Goal: Information Seeking & Learning: Learn about a topic

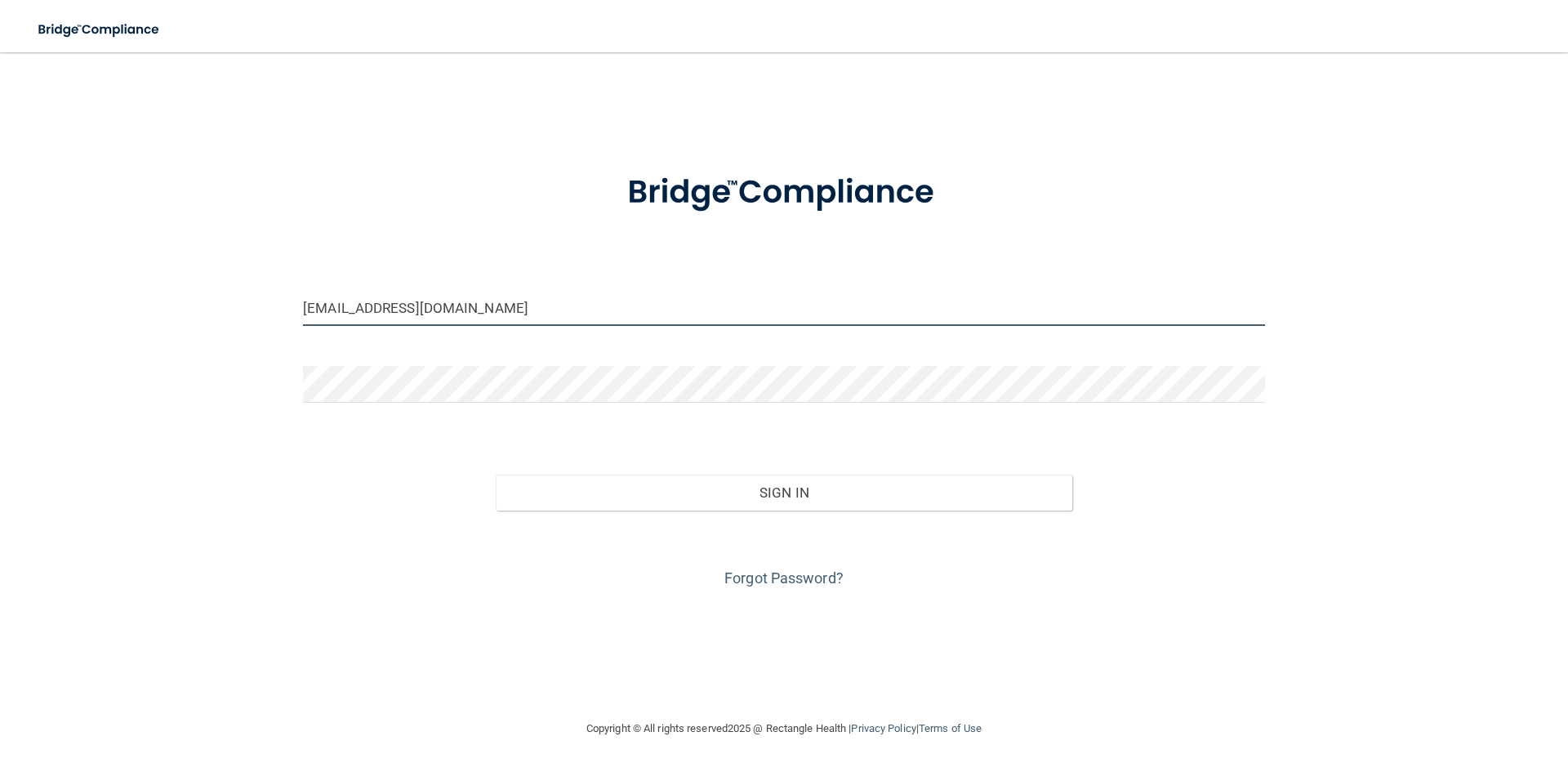
drag, startPoint x: 449, startPoint y: 315, endPoint x: 218, endPoint y: 337, distance: 232.0
click at [218, 337] on div "[EMAIL_ADDRESS][DOMAIN_NAME] Invalid email/password. You don't have permission …" at bounding box center [784, 385] width 1503 height 634
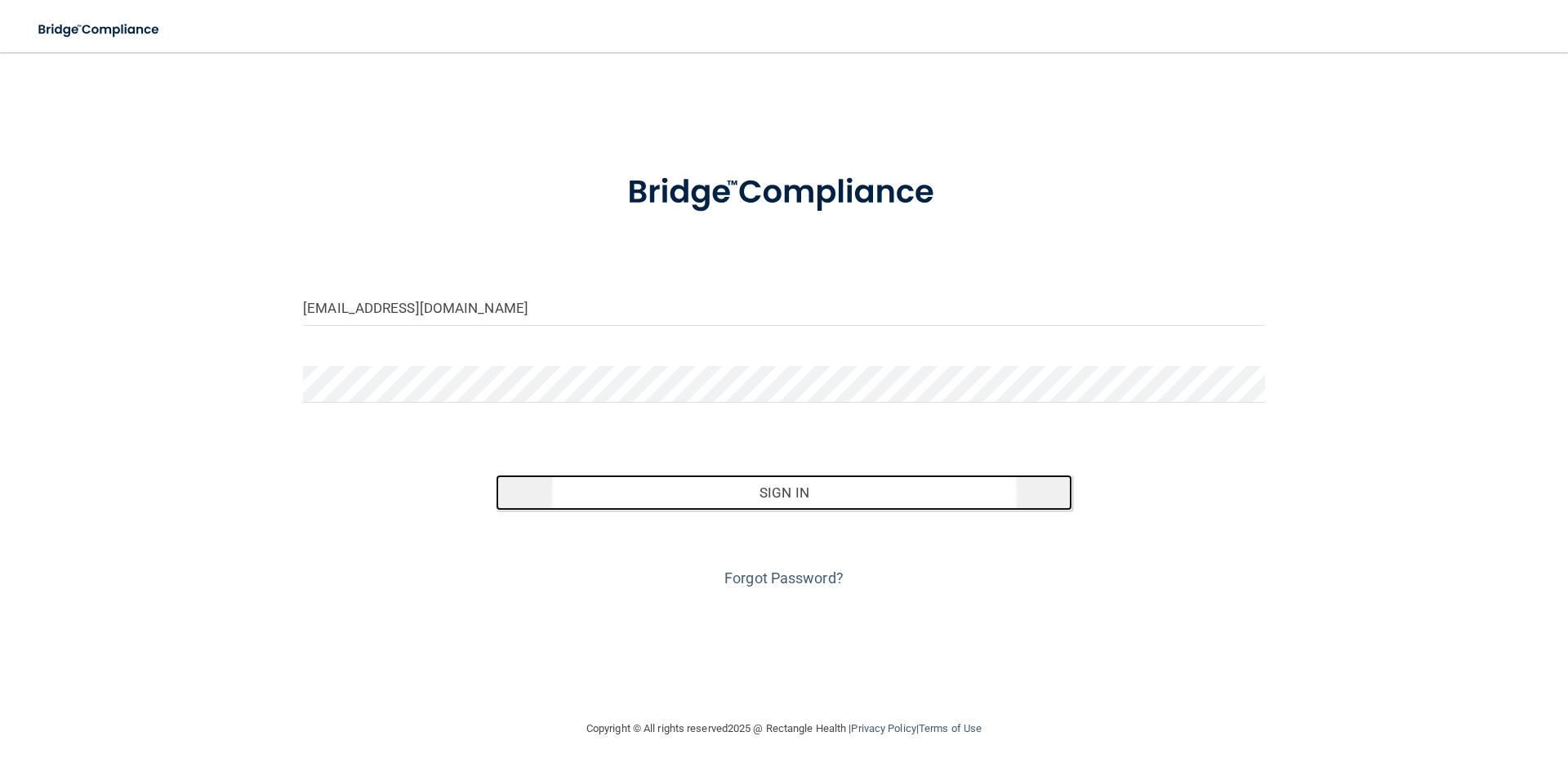
click at [683, 486] on button "Sign In" at bounding box center [784, 492] width 577 height 36
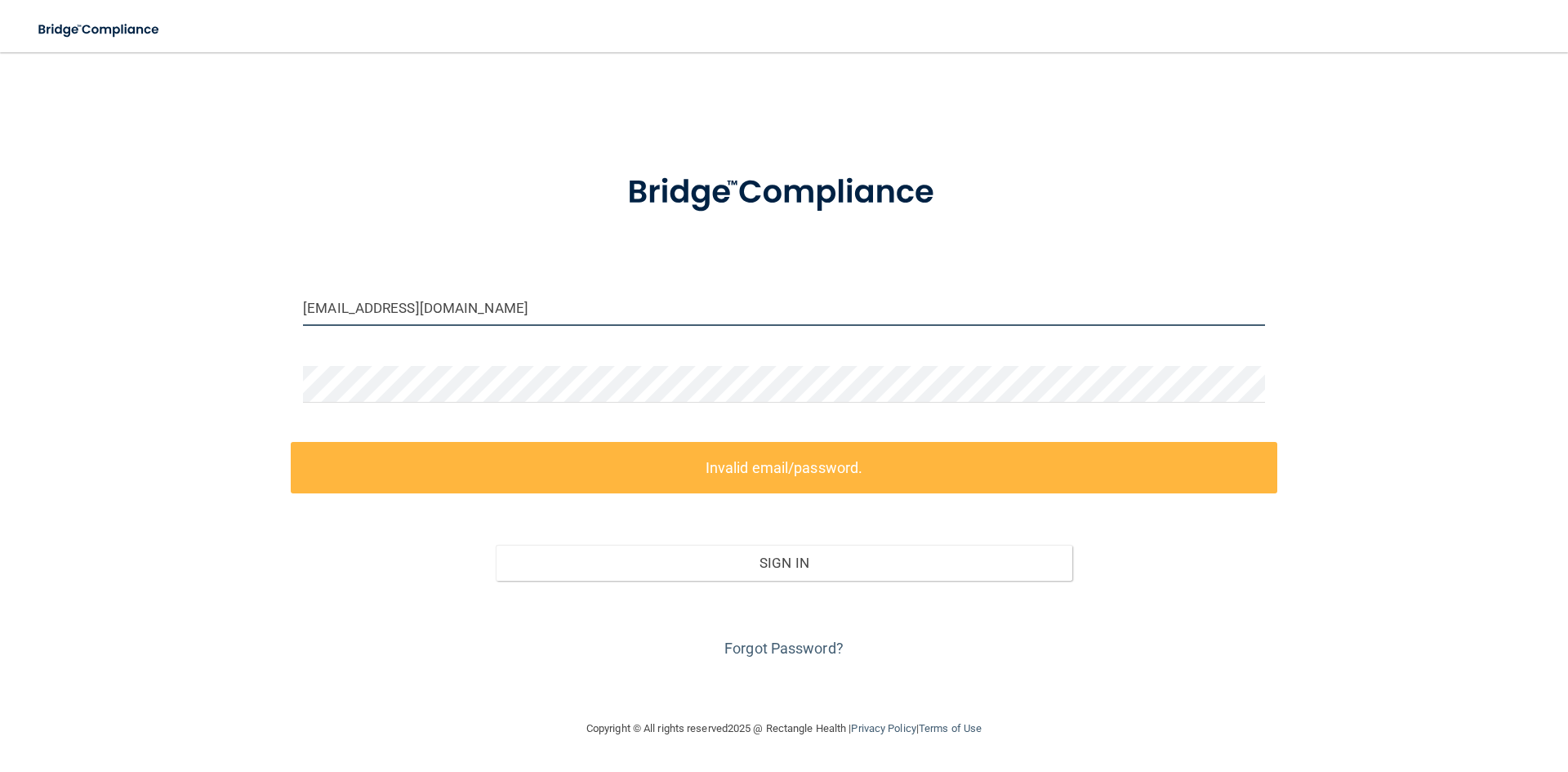
click at [361, 307] on input "[EMAIL_ADDRESS][DOMAIN_NAME]" at bounding box center [784, 307] width 962 height 37
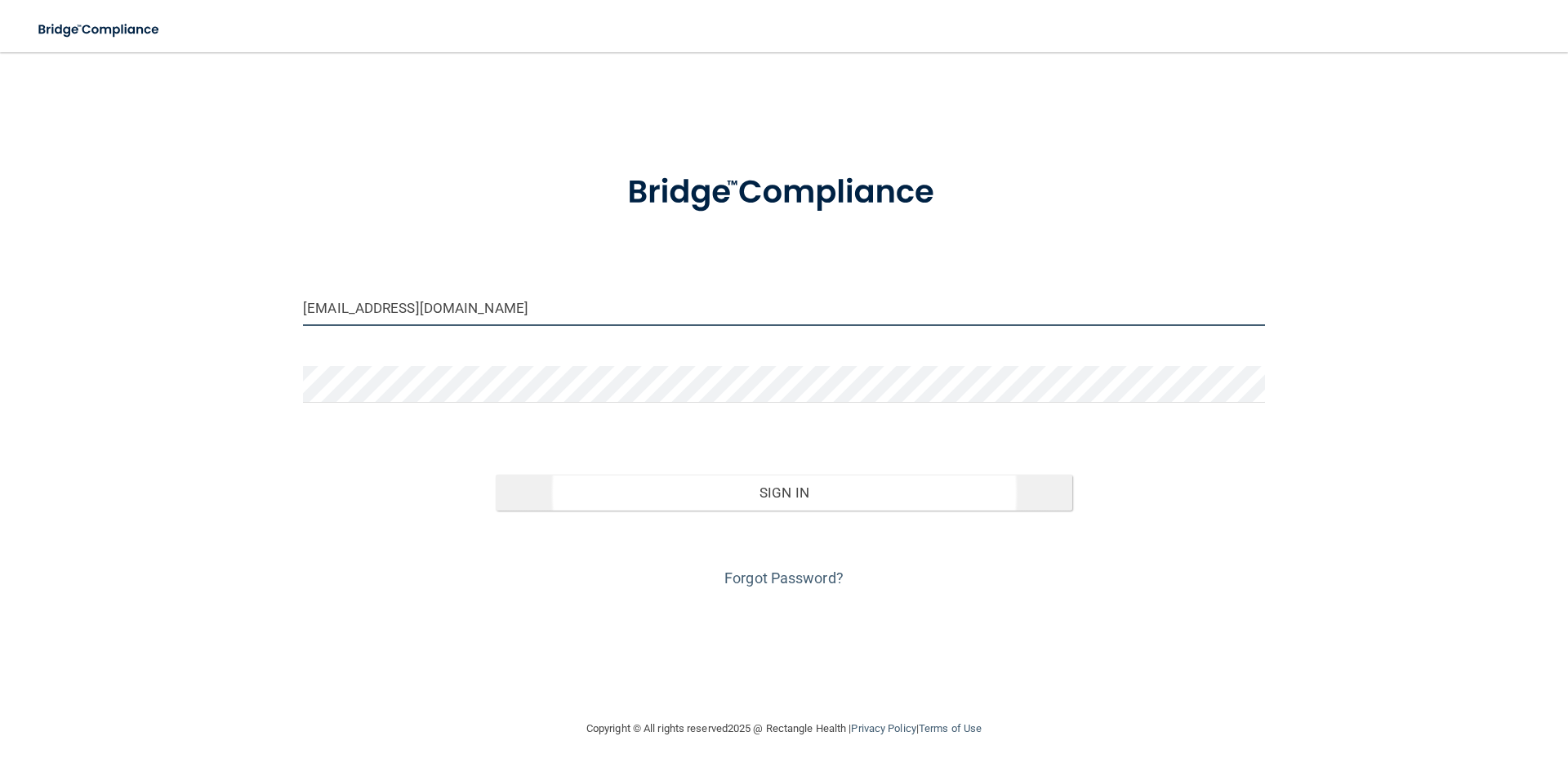
type input "[EMAIL_ADDRESS][DOMAIN_NAME]"
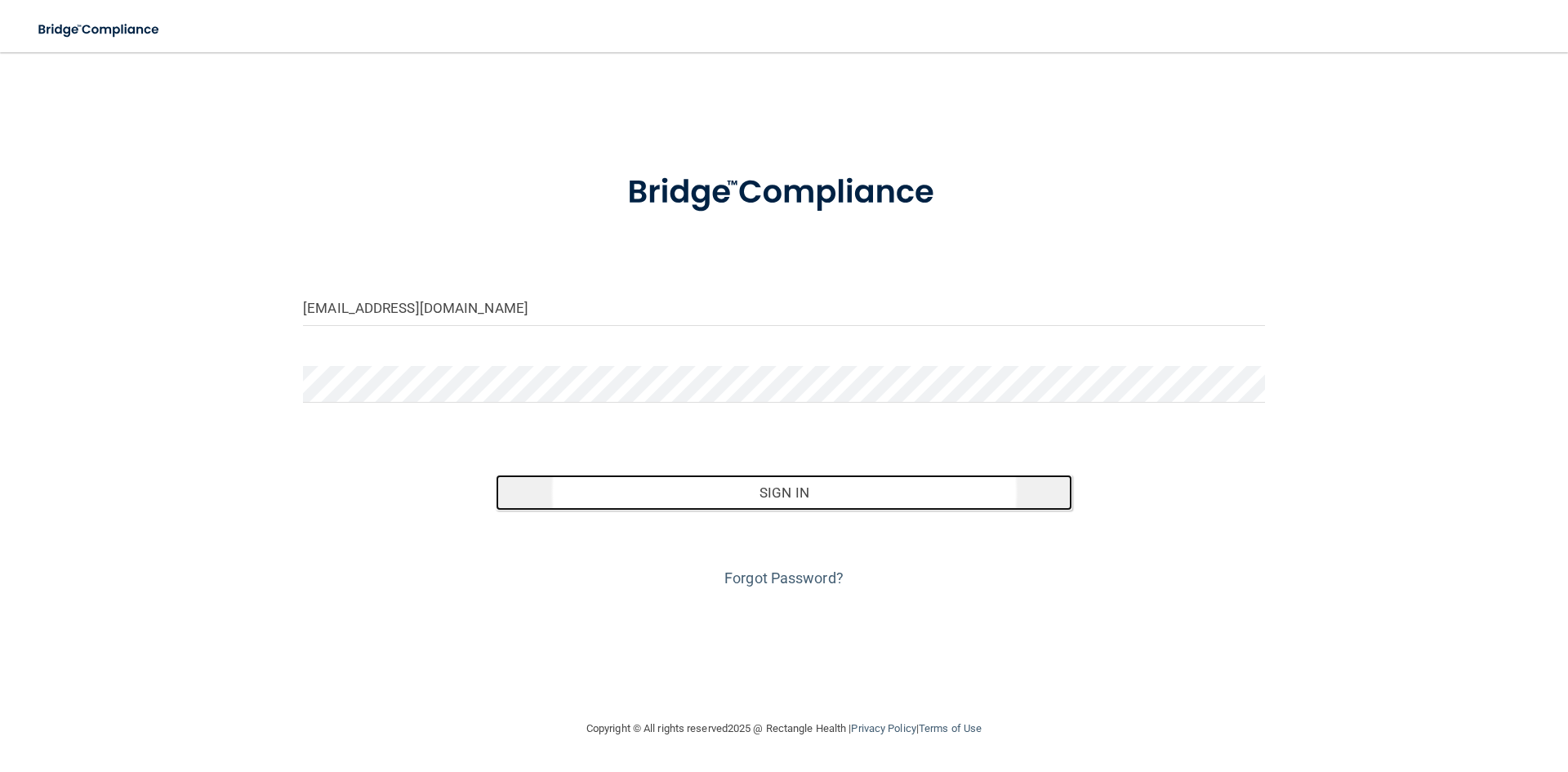
click at [804, 495] on button "Sign In" at bounding box center [784, 492] width 577 height 36
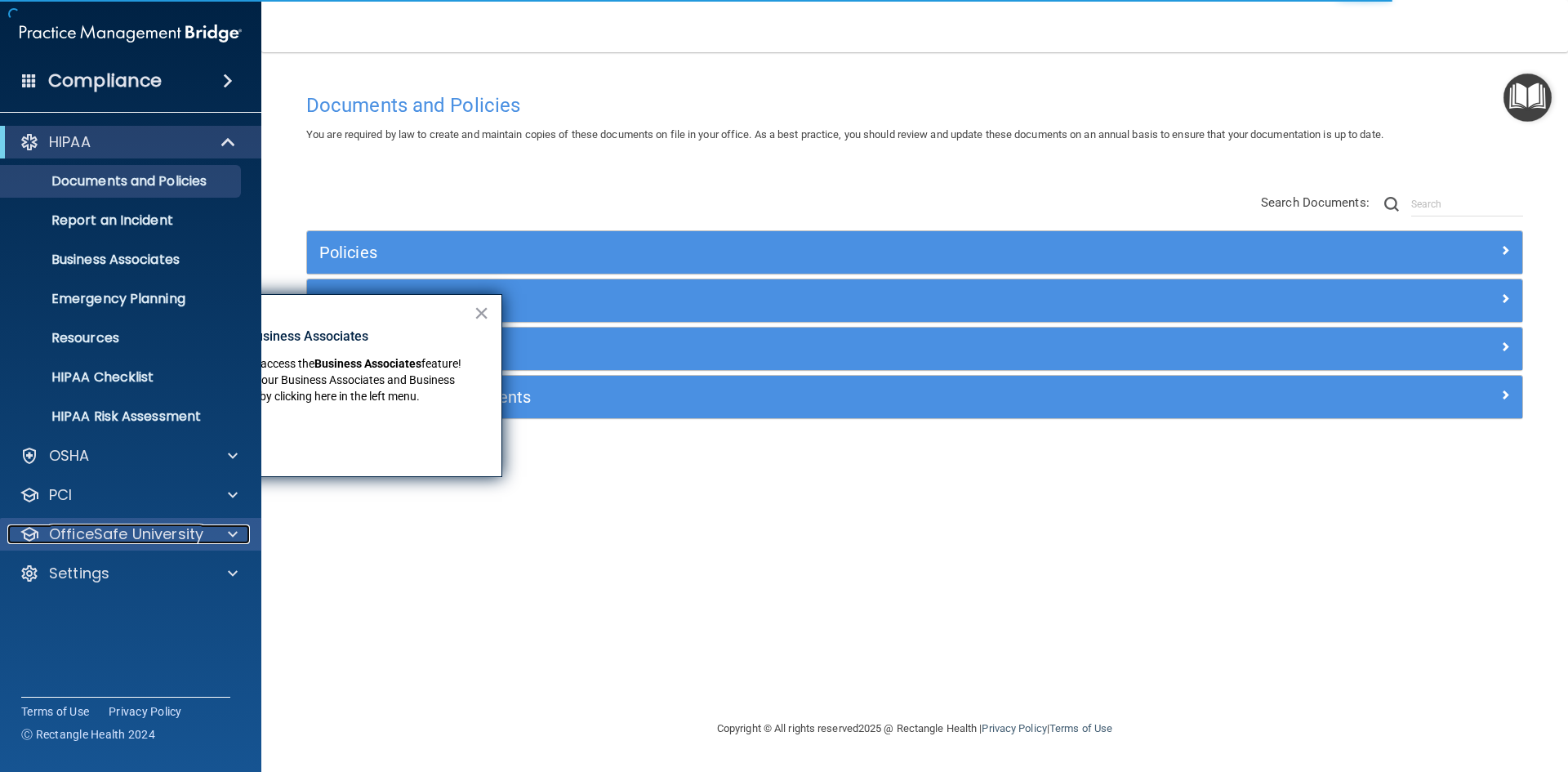
click at [87, 532] on p "OfficeSafe University" at bounding box center [126, 534] width 154 height 20
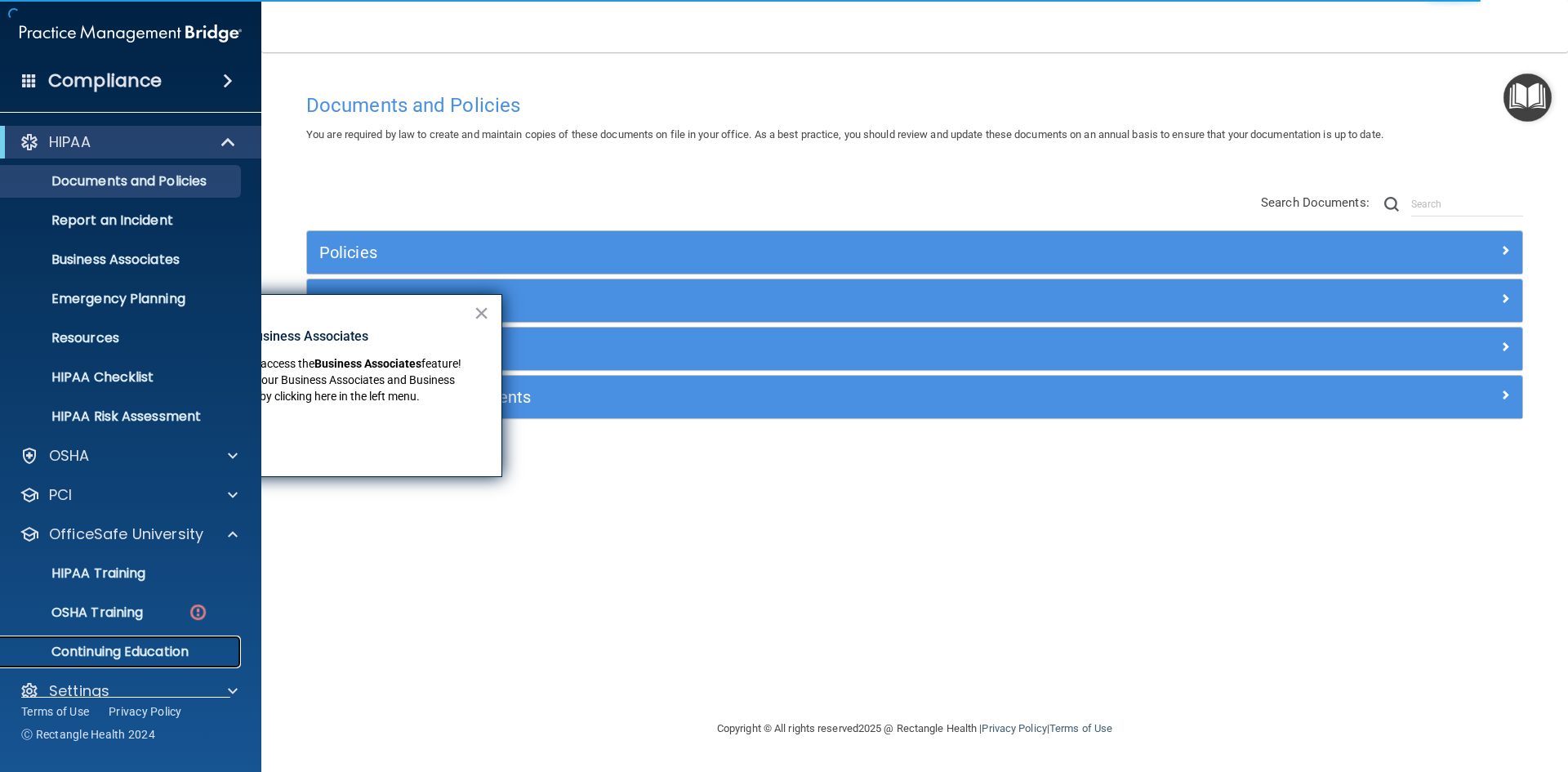
click at [117, 648] on p "Continuing Education" at bounding box center [122, 651] width 223 height 16
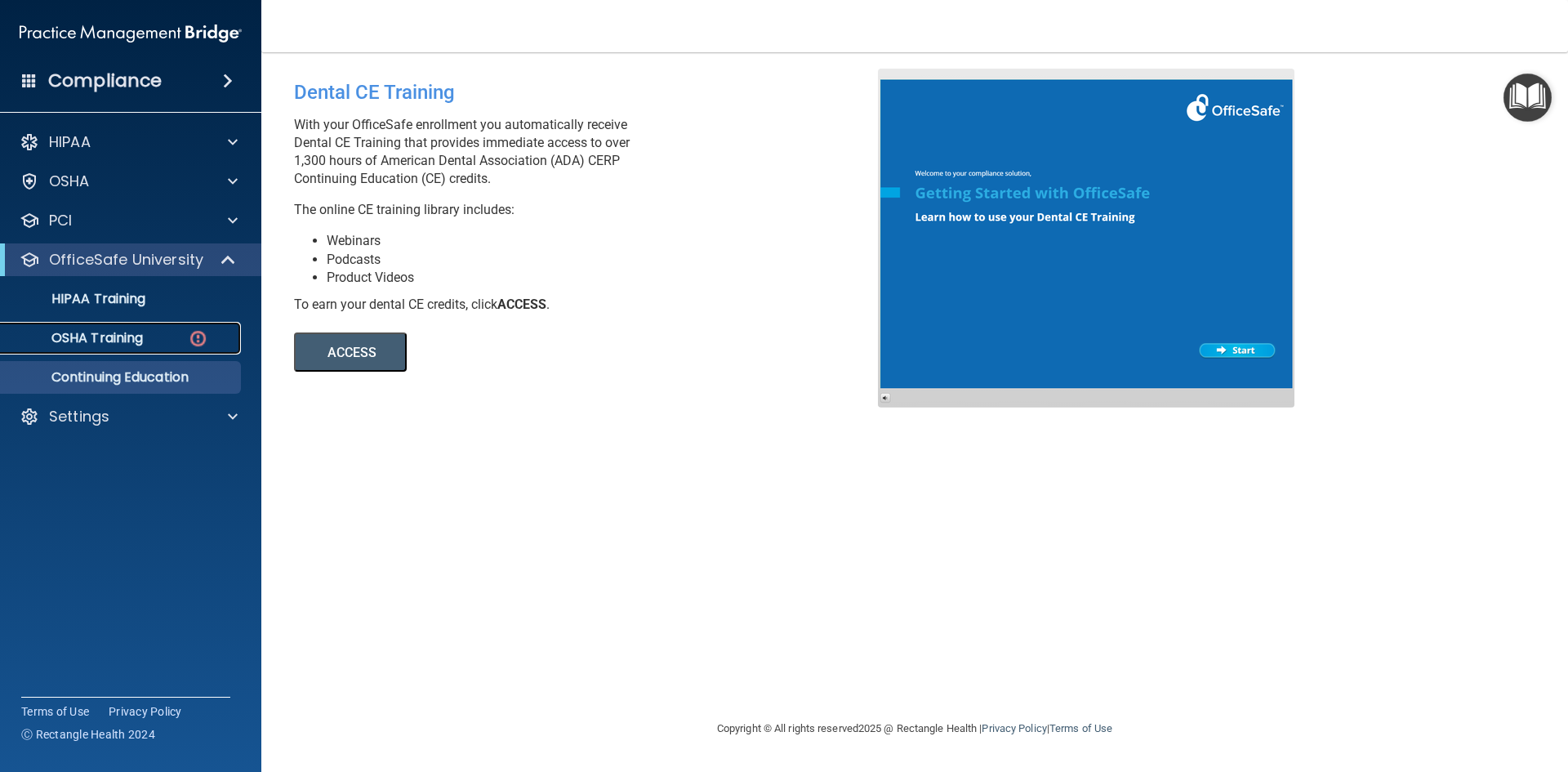
click at [126, 343] on p "OSHA Training" at bounding box center [77, 338] width 132 height 16
